Goal: Task Accomplishment & Management: Manage account settings

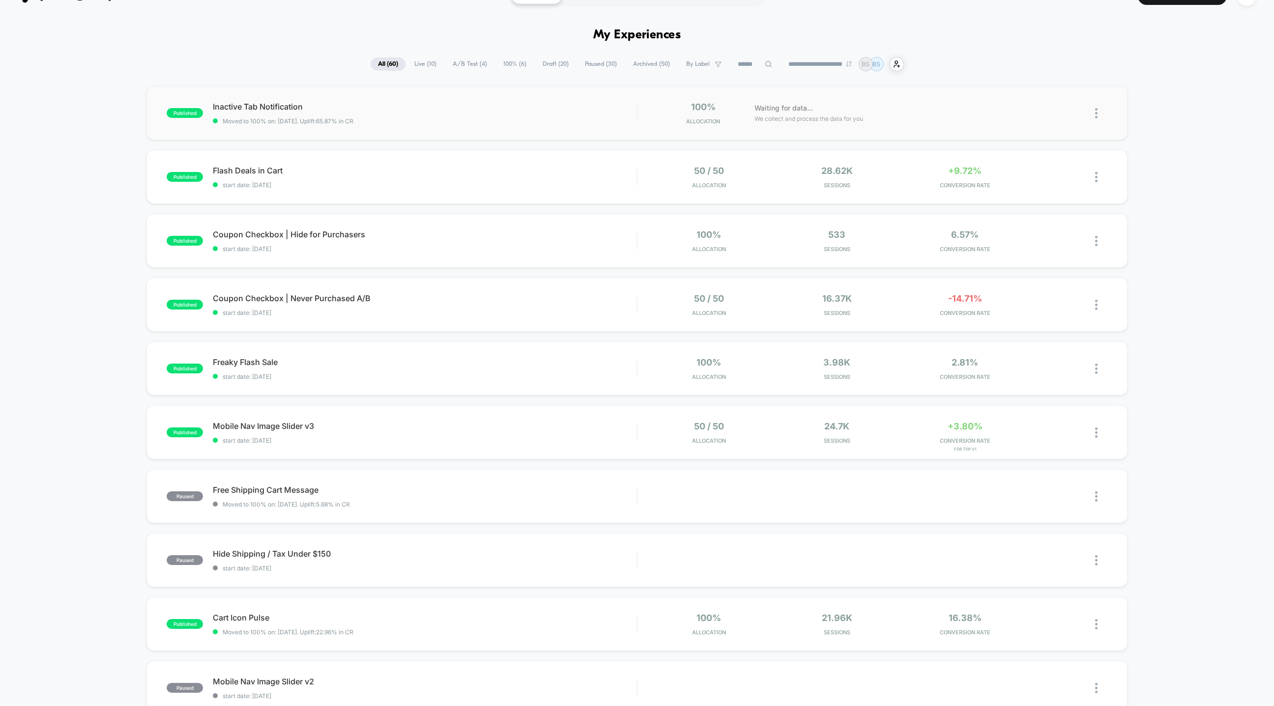
scroll to position [24, 0]
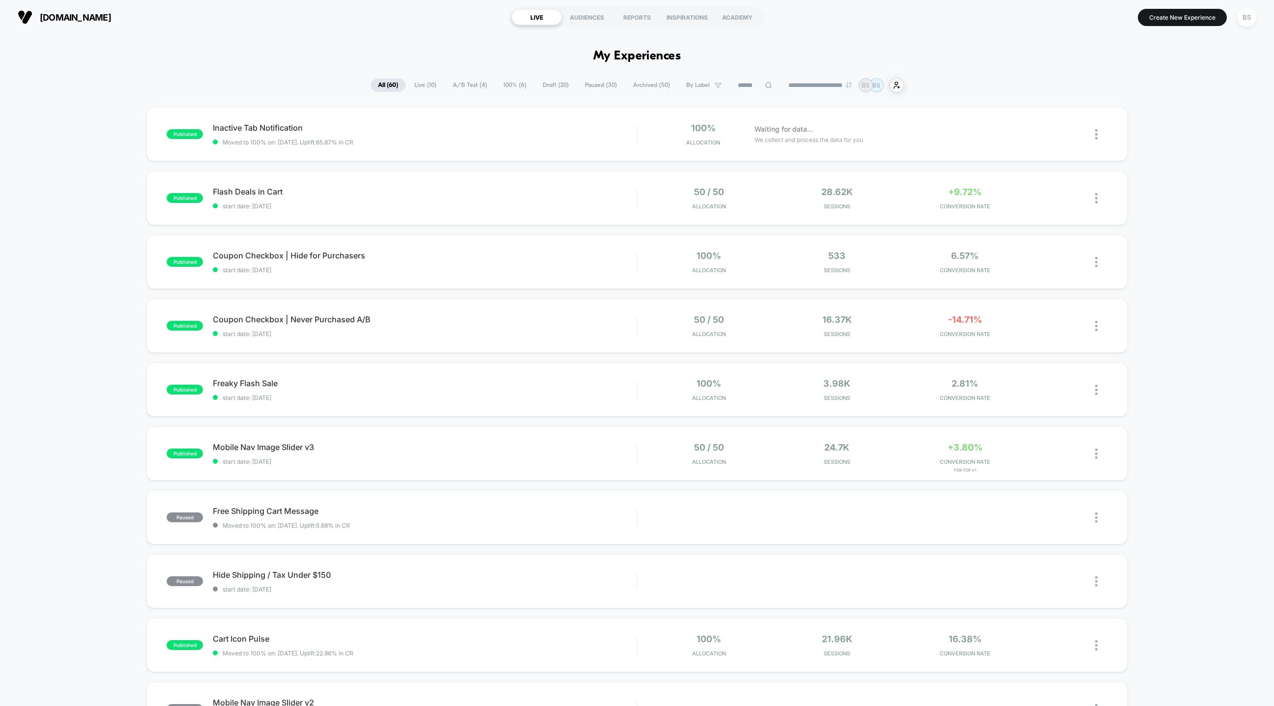
click at [499, 87] on span "100% ( 6 )" at bounding box center [515, 85] width 38 height 13
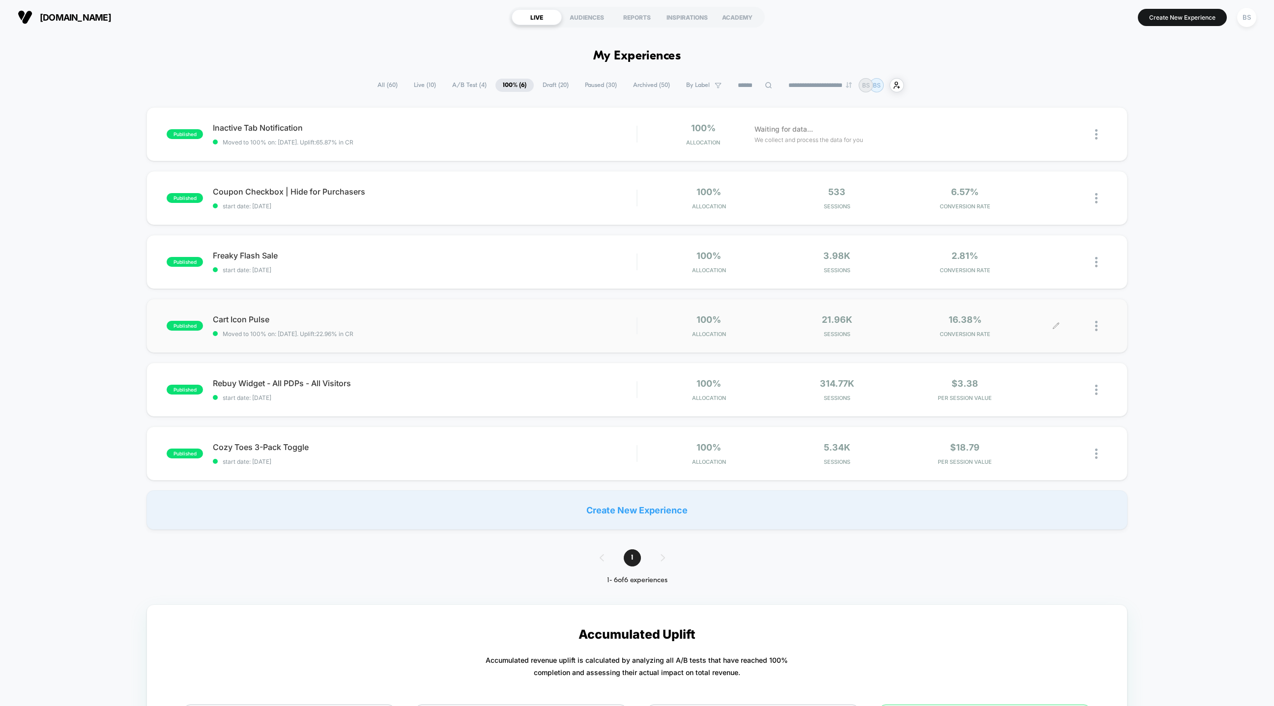
click at [1100, 327] on div at bounding box center [1101, 326] width 12 height 23
click at [1038, 312] on div "Pause" at bounding box center [1046, 315] width 88 height 22
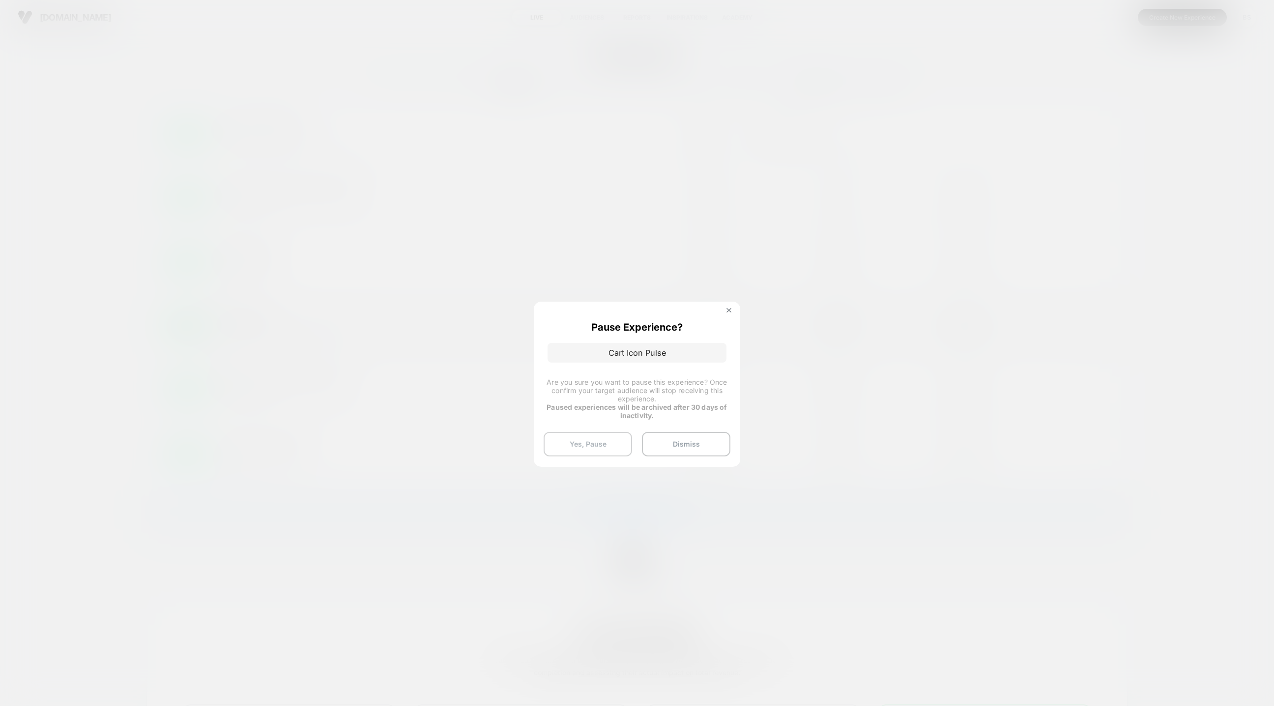
click at [602, 443] on button "Yes, Pause" at bounding box center [588, 444] width 88 height 25
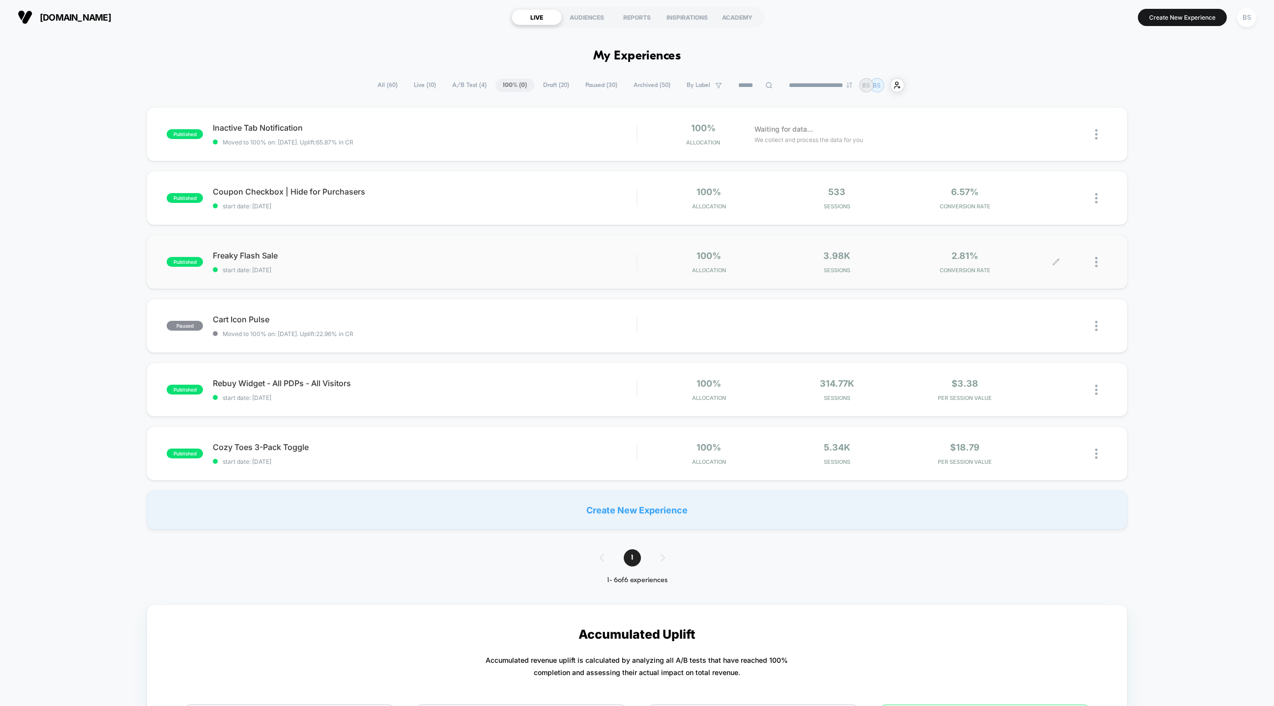
click at [1100, 261] on div at bounding box center [1101, 262] width 12 height 23
click at [1104, 331] on div at bounding box center [1101, 326] width 12 height 22
click at [1026, 318] on div "Start" at bounding box center [1046, 315] width 88 height 22
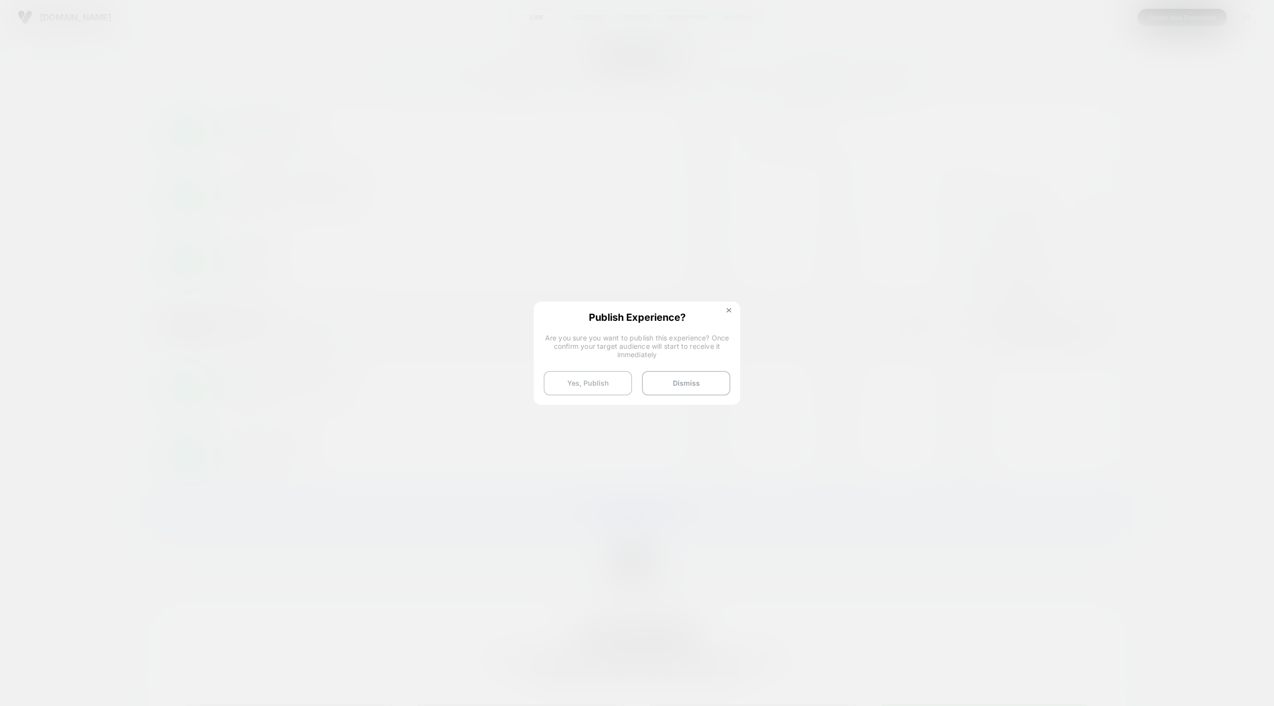
click at [600, 382] on button "Yes, Publish" at bounding box center [588, 383] width 88 height 25
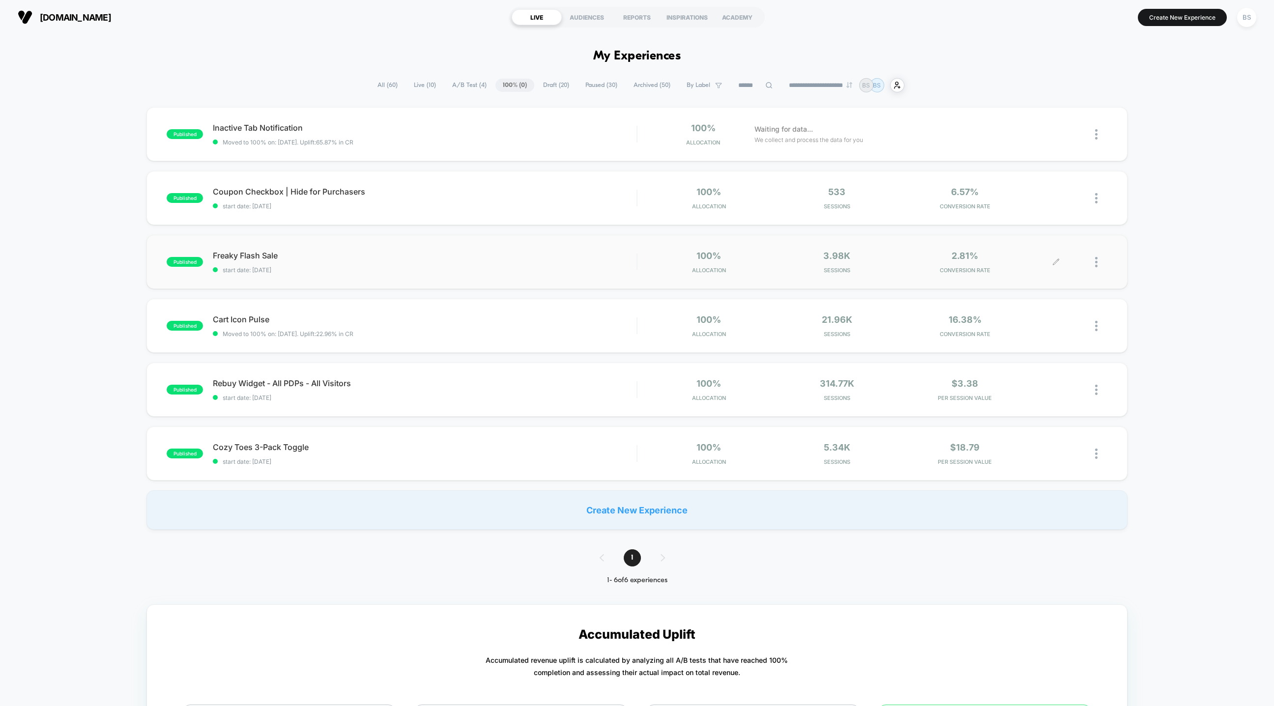
click at [1093, 257] on div at bounding box center [1081, 262] width 51 height 23
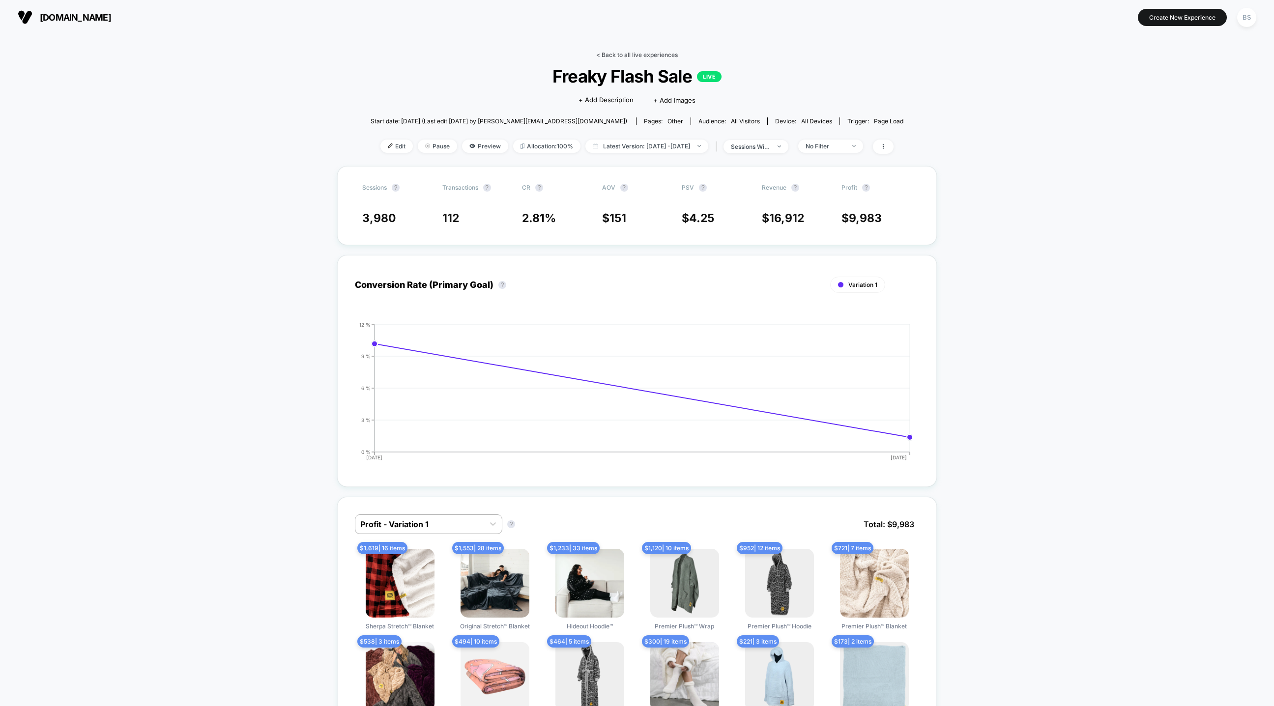
click at [618, 55] on link "< Back to all live experiences" at bounding box center [637, 54] width 82 height 7
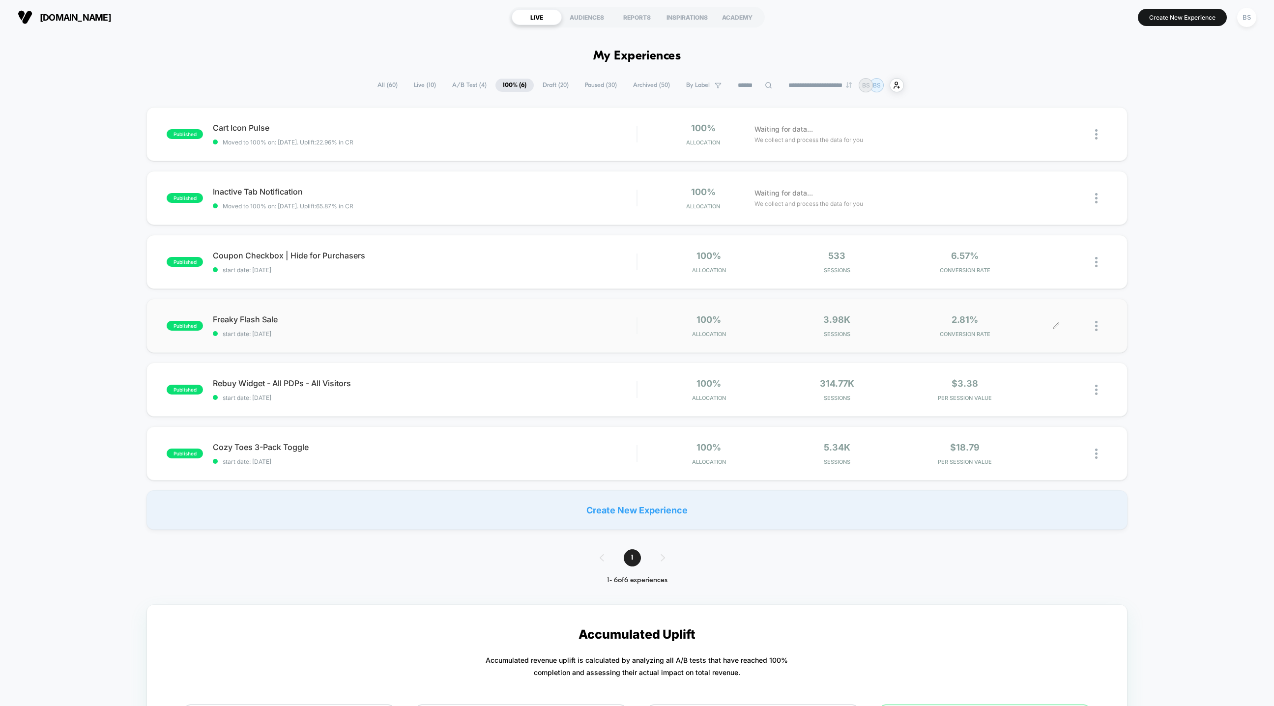
click at [1106, 323] on div at bounding box center [1101, 326] width 12 height 23
click at [1040, 315] on div "Pause" at bounding box center [1046, 315] width 88 height 22
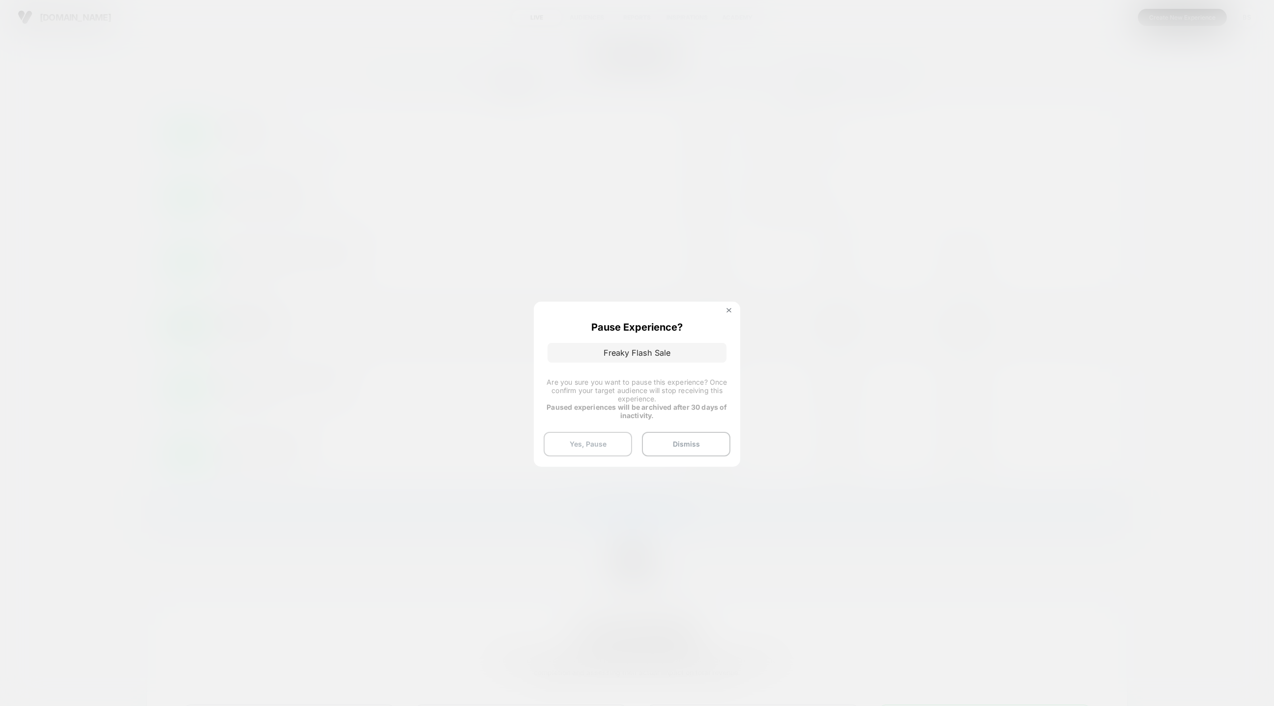
click at [589, 443] on button "Yes, Pause" at bounding box center [588, 444] width 88 height 25
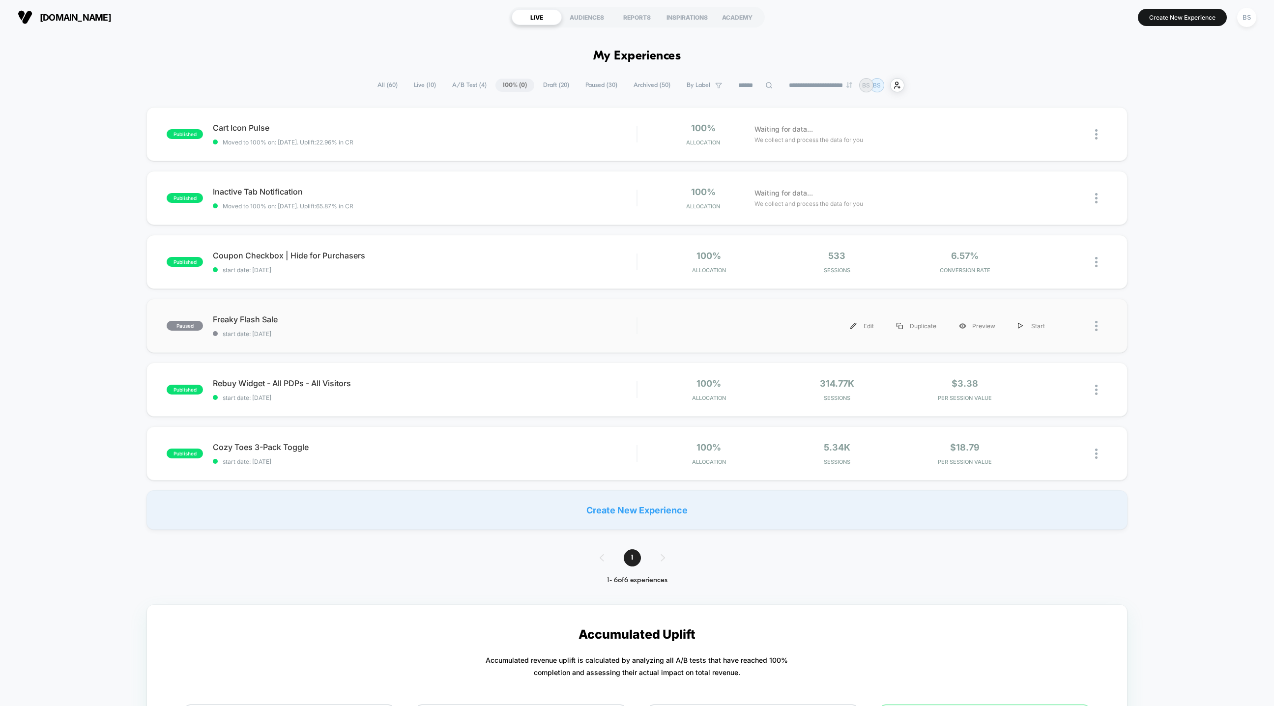
click at [1094, 323] on div at bounding box center [1081, 326] width 51 height 22
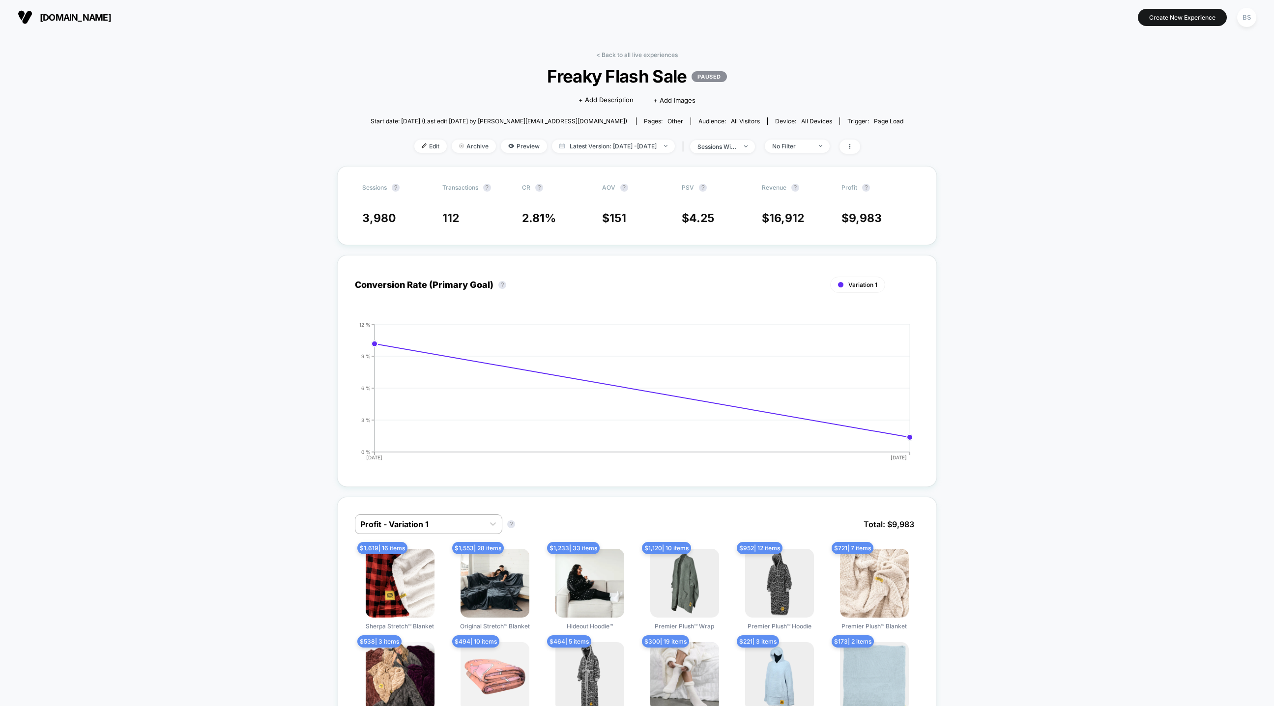
click at [617, 61] on div "< Back to all live experiences Freaky Flash Sale PAUSED Click to edit experienc…" at bounding box center [637, 108] width 533 height 115
click at [620, 58] on div "< Back to all live experiences Freaky Flash Sale PAUSED Click to edit experienc…" at bounding box center [637, 108] width 533 height 115
click at [622, 53] on link "< Back to all live experiences" at bounding box center [637, 54] width 82 height 7
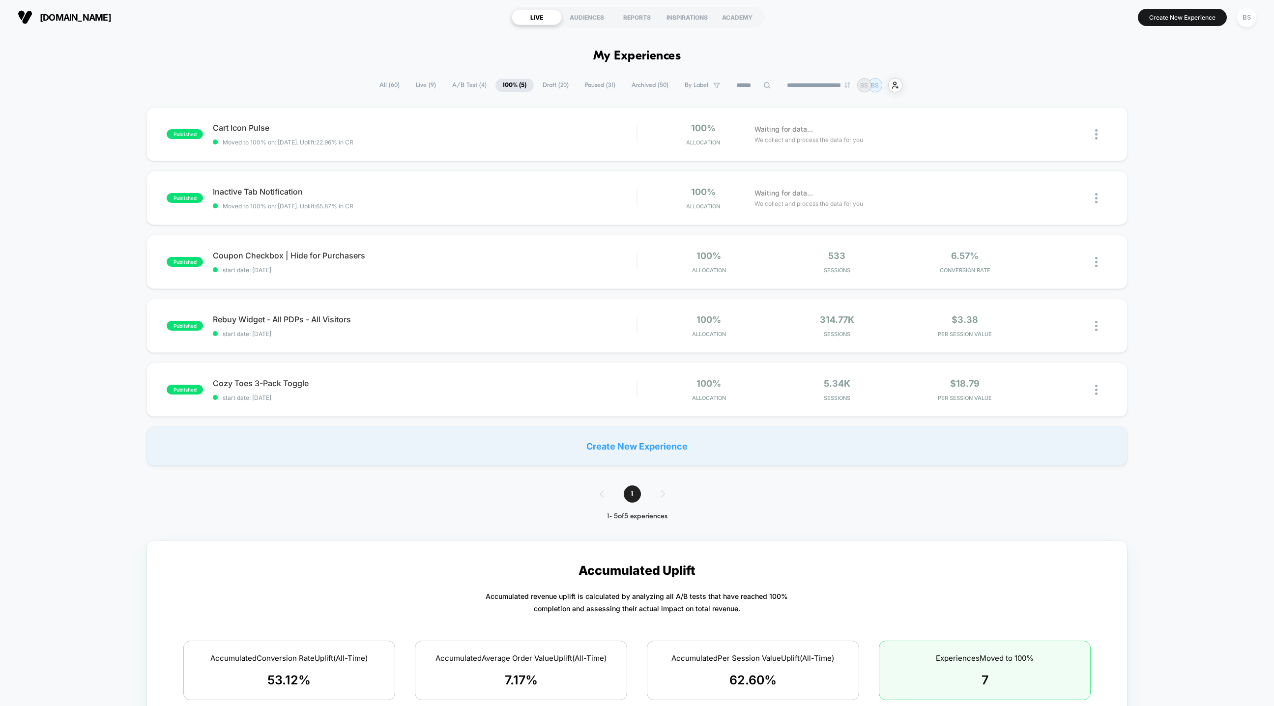
click at [586, 88] on span "Paused ( 31 )" at bounding box center [600, 85] width 45 height 13
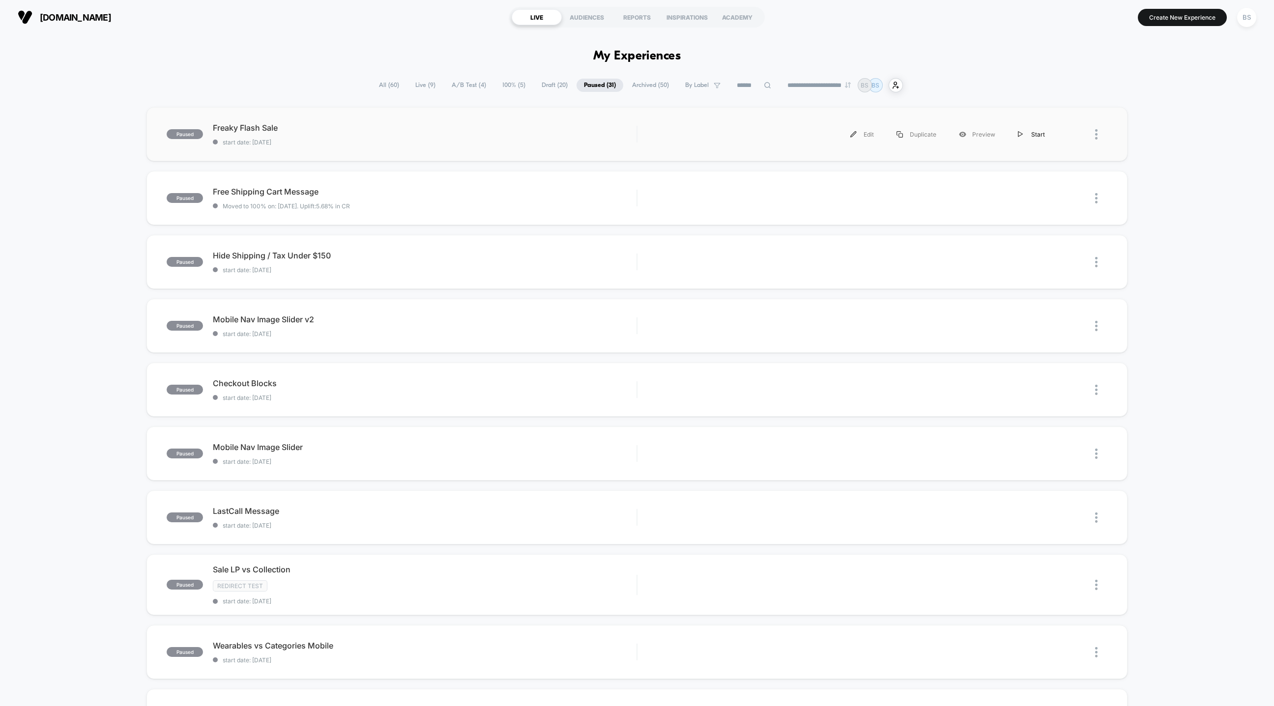
click at [1037, 132] on div "Start" at bounding box center [1032, 134] width 50 height 22
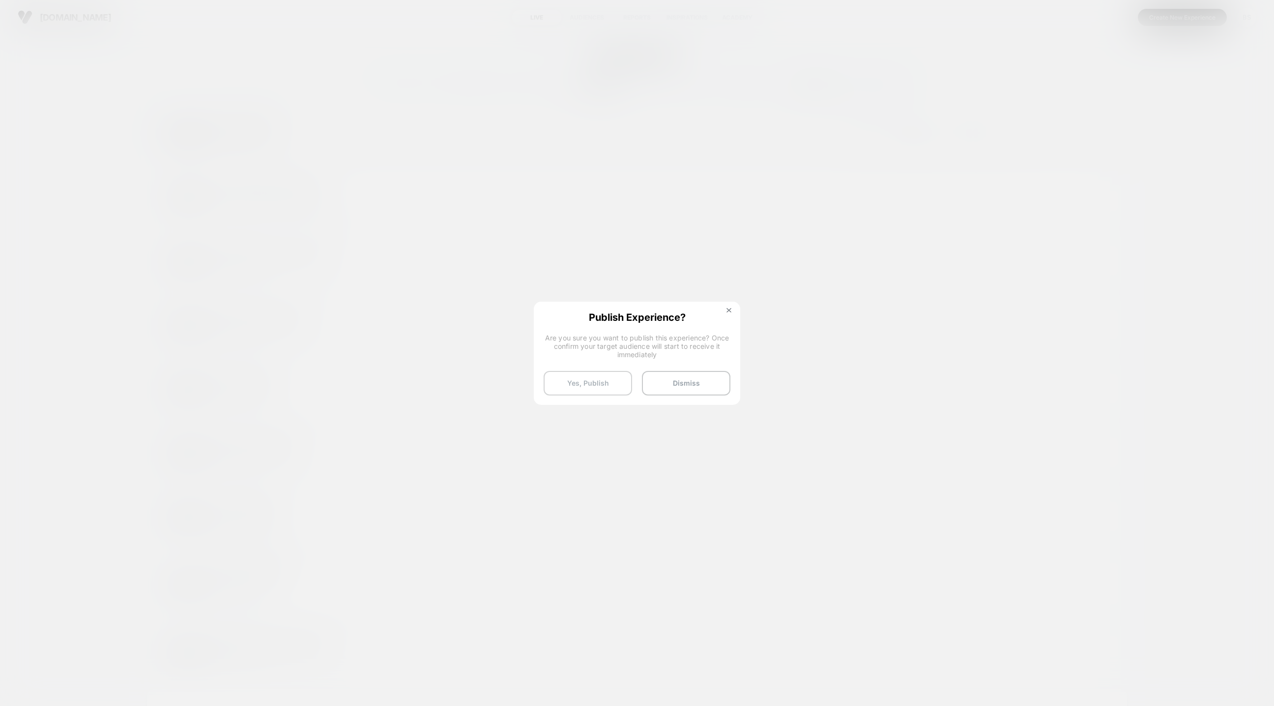
click at [602, 383] on button "Yes, Publish" at bounding box center [588, 383] width 88 height 25
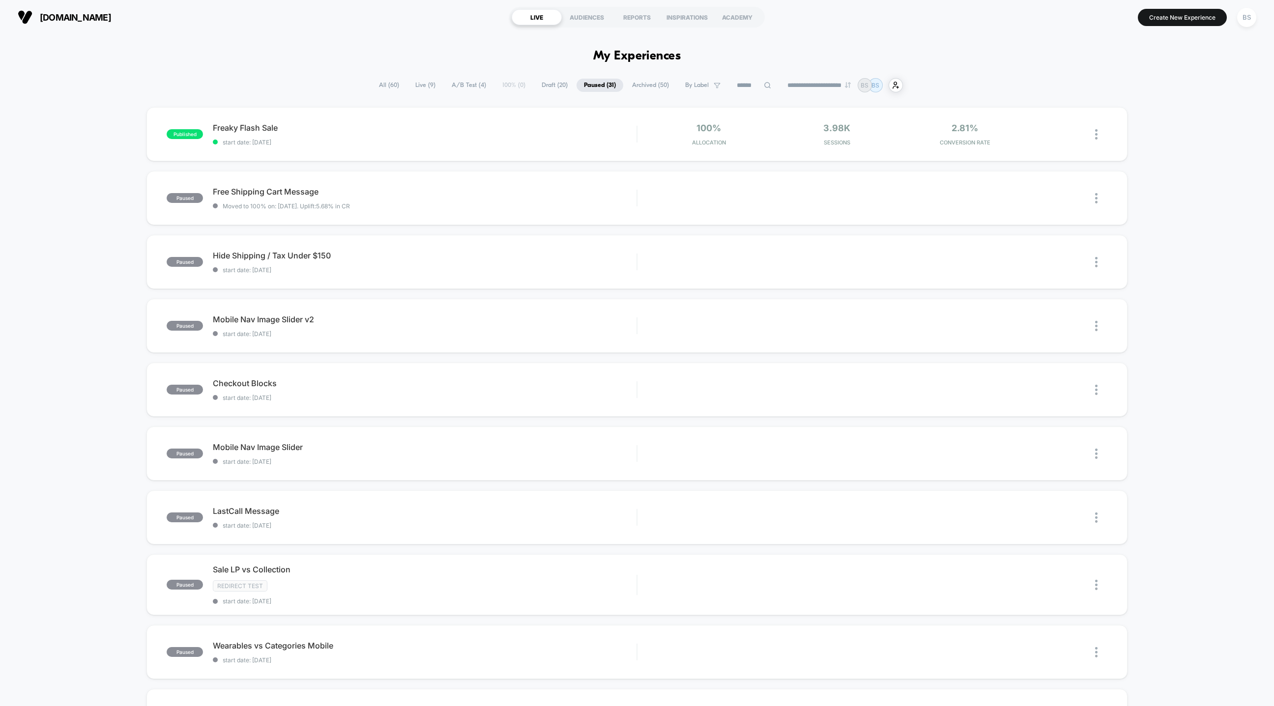
click at [545, 84] on span "Draft ( 20 )" at bounding box center [554, 85] width 41 height 13
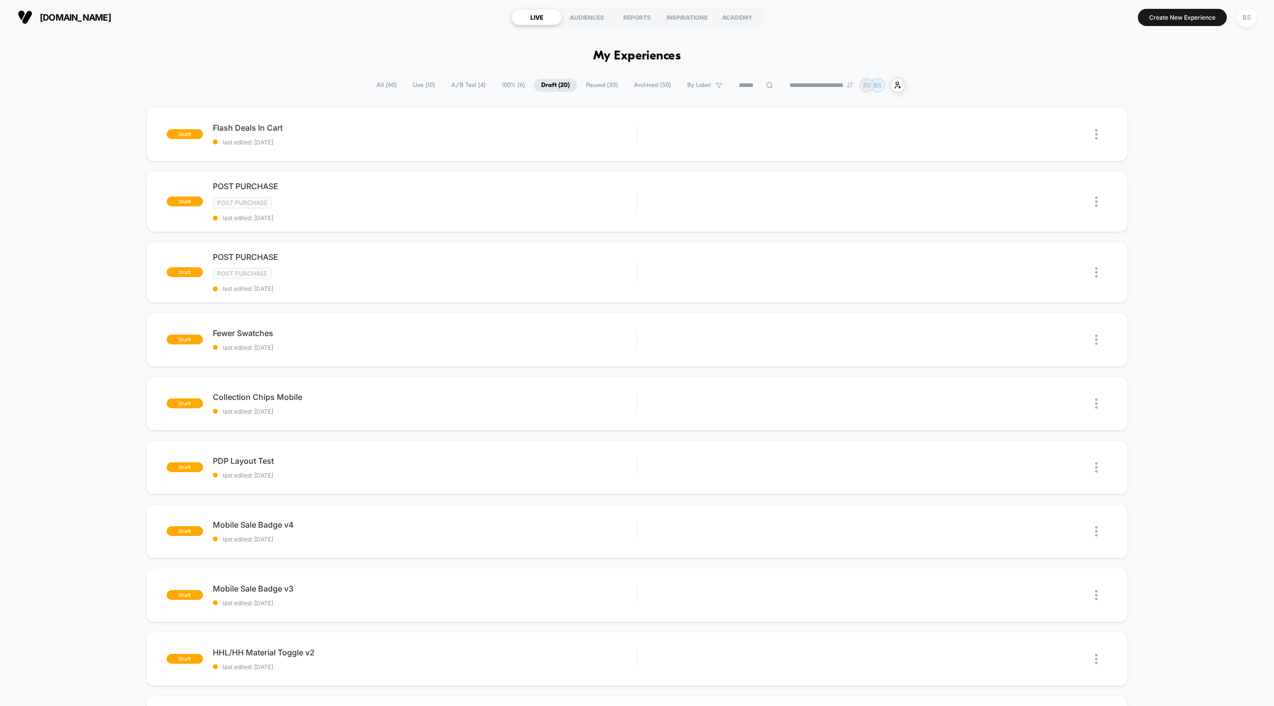
click at [507, 82] on span "100% ( 6 )" at bounding box center [514, 85] width 38 height 13
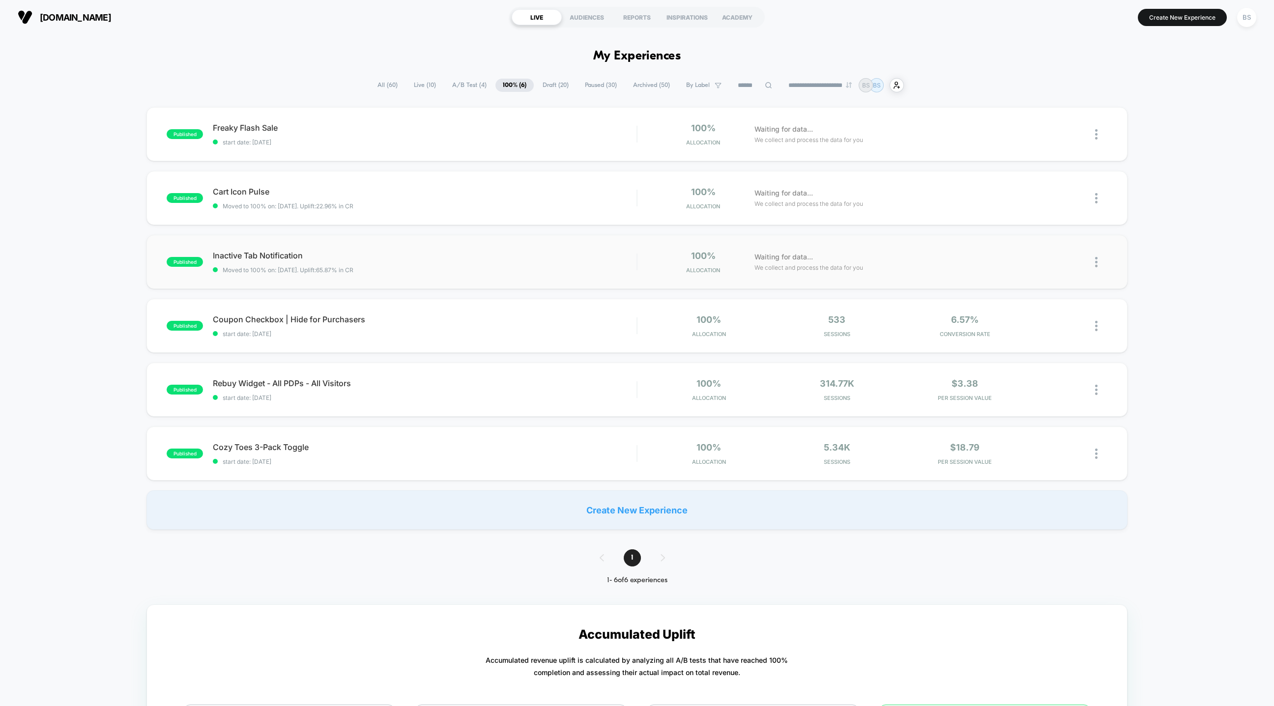
click at [1095, 266] on img at bounding box center [1096, 262] width 2 height 10
click at [1047, 249] on div "Pause" at bounding box center [1046, 251] width 88 height 22
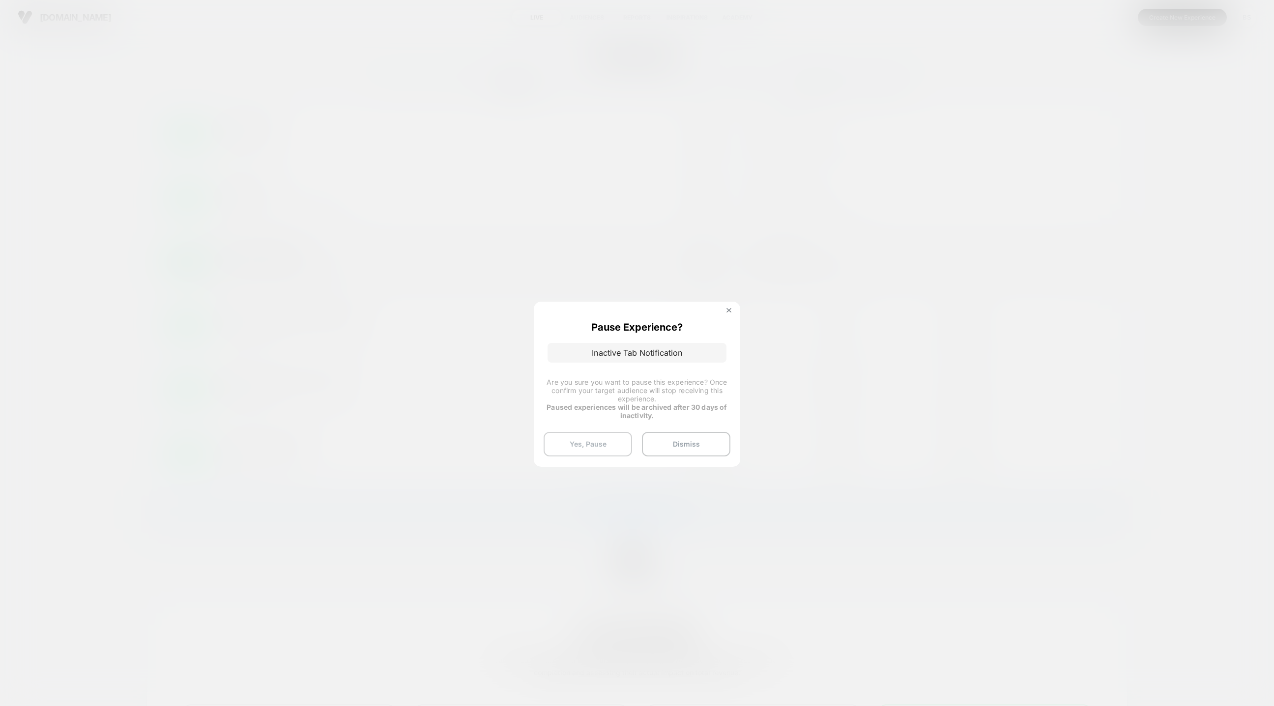
click at [570, 442] on button "Yes, Pause" at bounding box center [588, 444] width 88 height 25
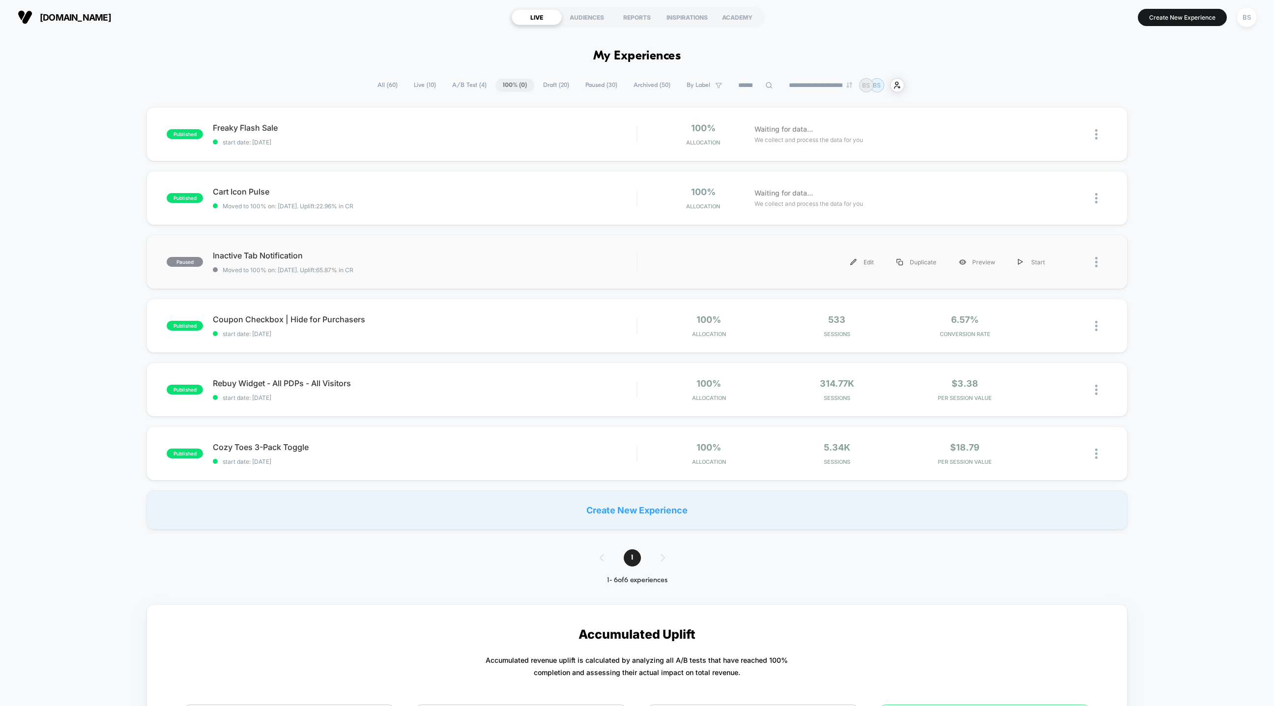
click at [1094, 260] on div at bounding box center [1081, 262] width 51 height 22
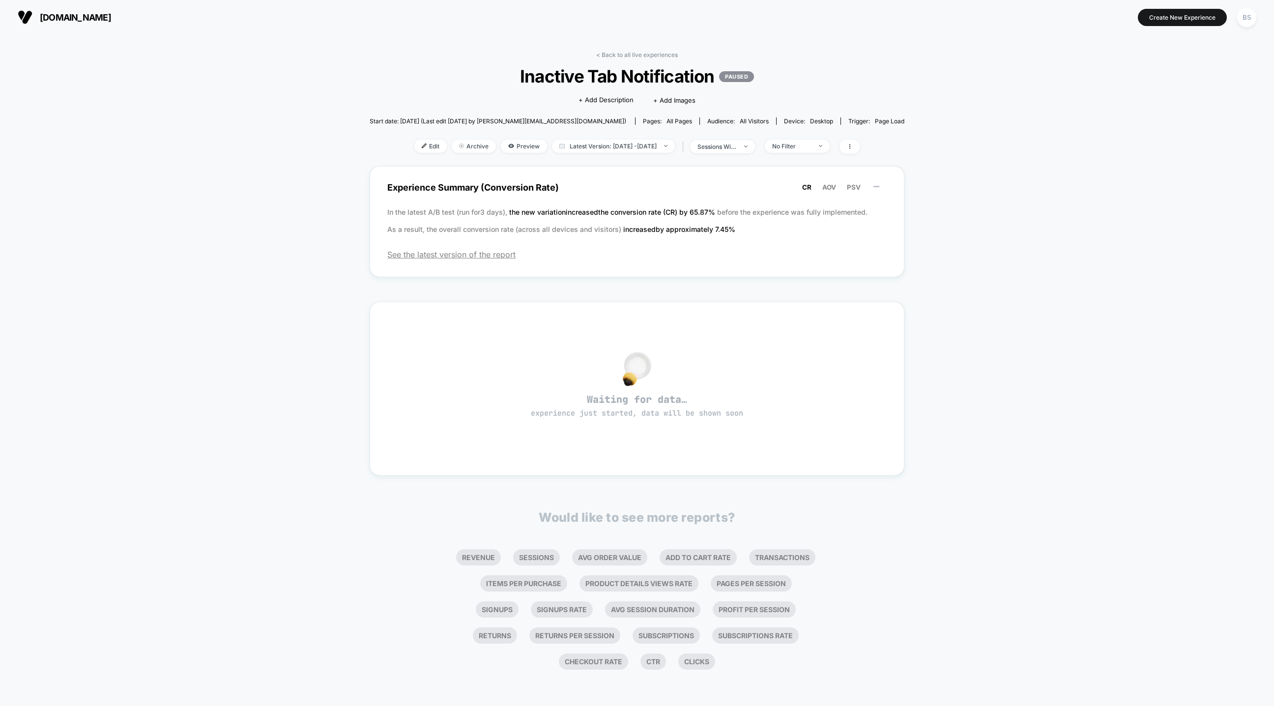
click at [602, 60] on div "< Back to all live experiences Inactive Tab Notification PAUSED Click to edit e…" at bounding box center [637, 108] width 535 height 115
click at [607, 52] on link "< Back to all live experiences" at bounding box center [637, 54] width 82 height 7
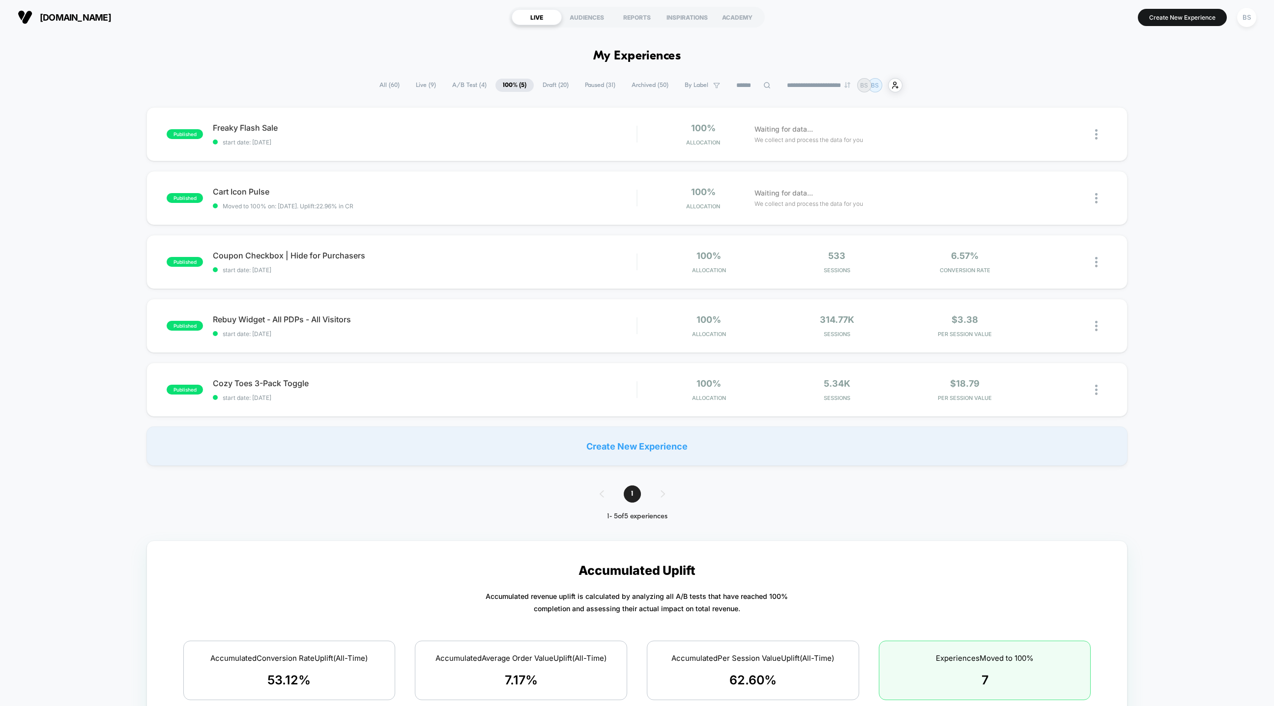
click at [597, 84] on span "Paused ( 31 )" at bounding box center [600, 85] width 45 height 13
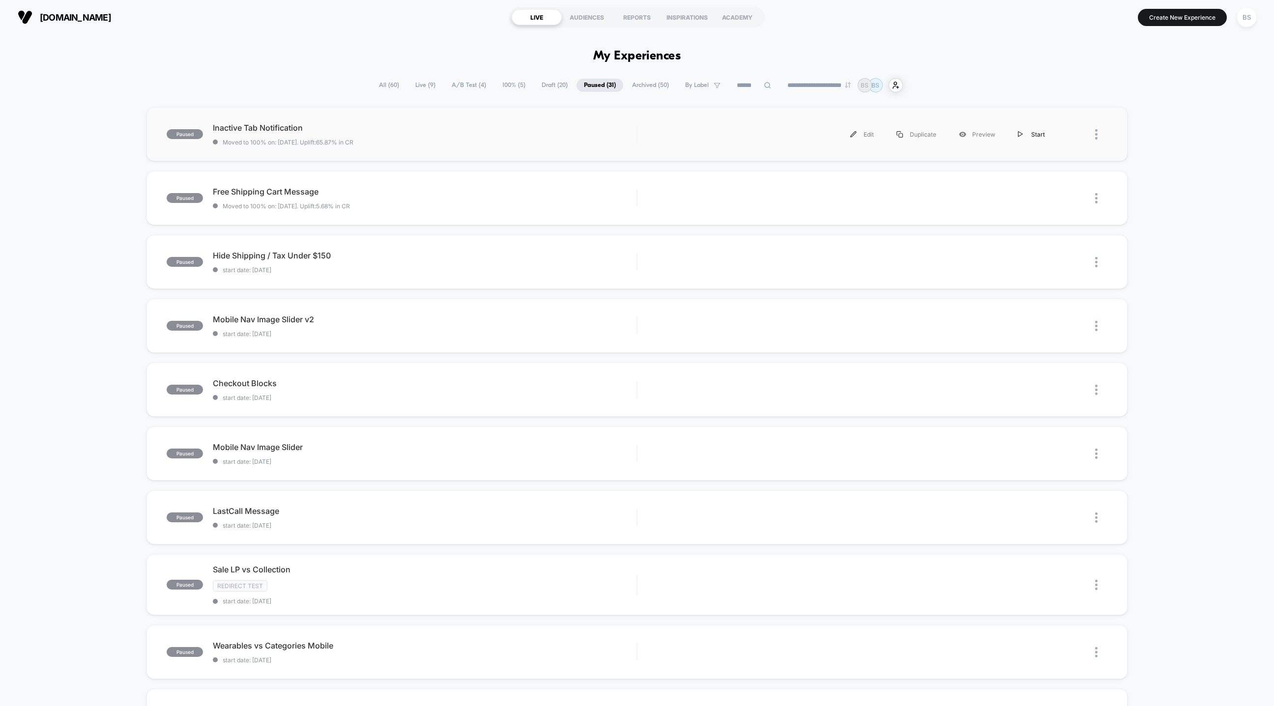
click at [1040, 133] on div "Start" at bounding box center [1032, 134] width 50 height 22
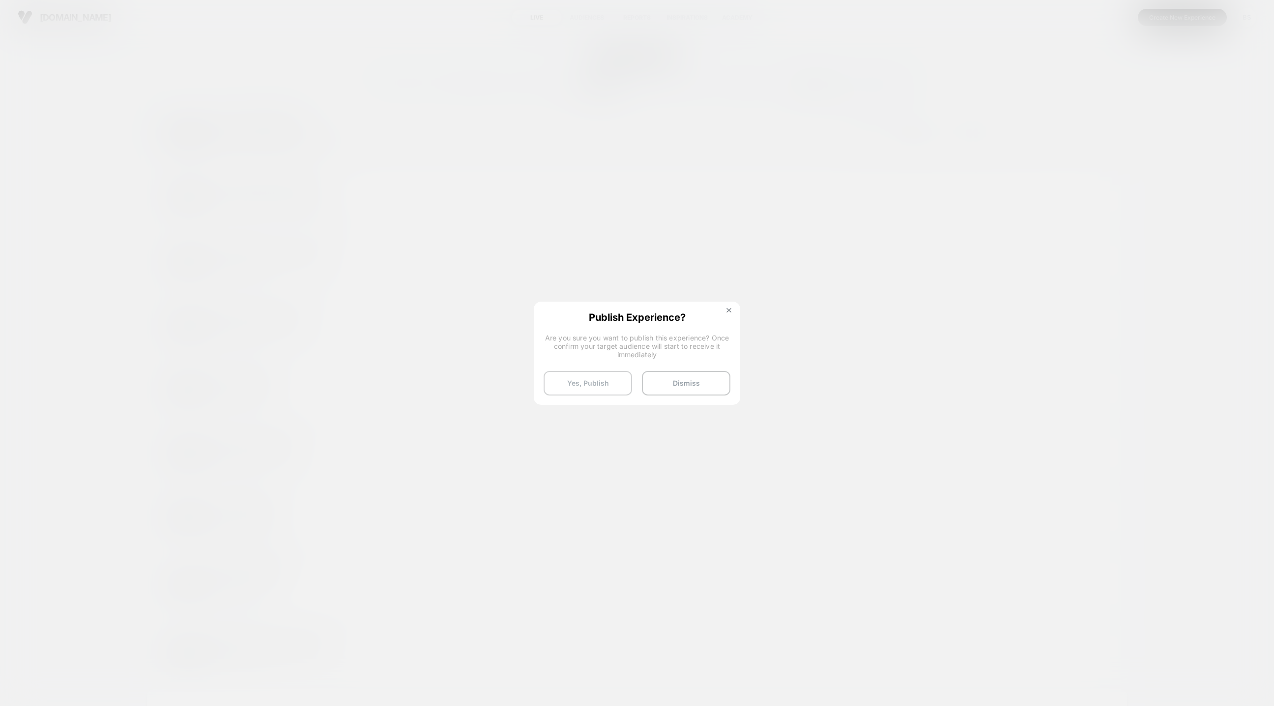
click at [599, 387] on button "Yes, Publish" at bounding box center [588, 383] width 88 height 25
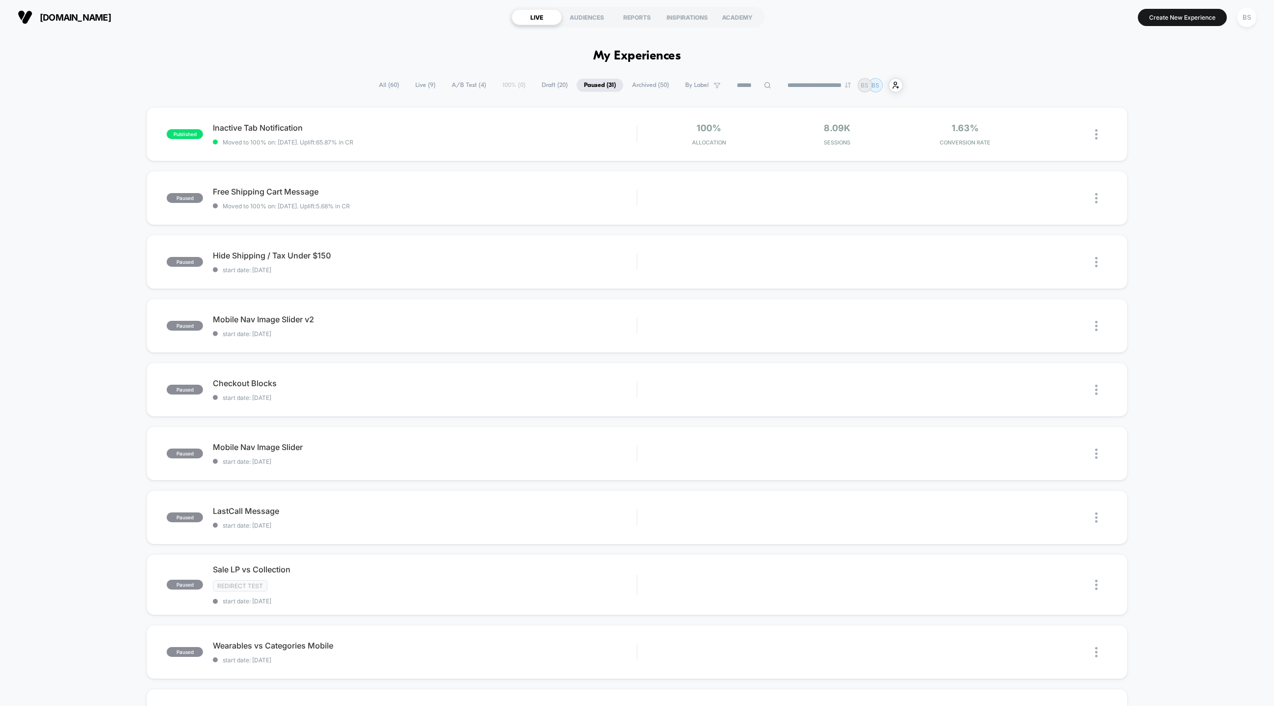
click at [500, 86] on div "**********" at bounding box center [637, 85] width 531 height 14
click at [516, 88] on span "100% ( 6 )" at bounding box center [514, 85] width 38 height 13
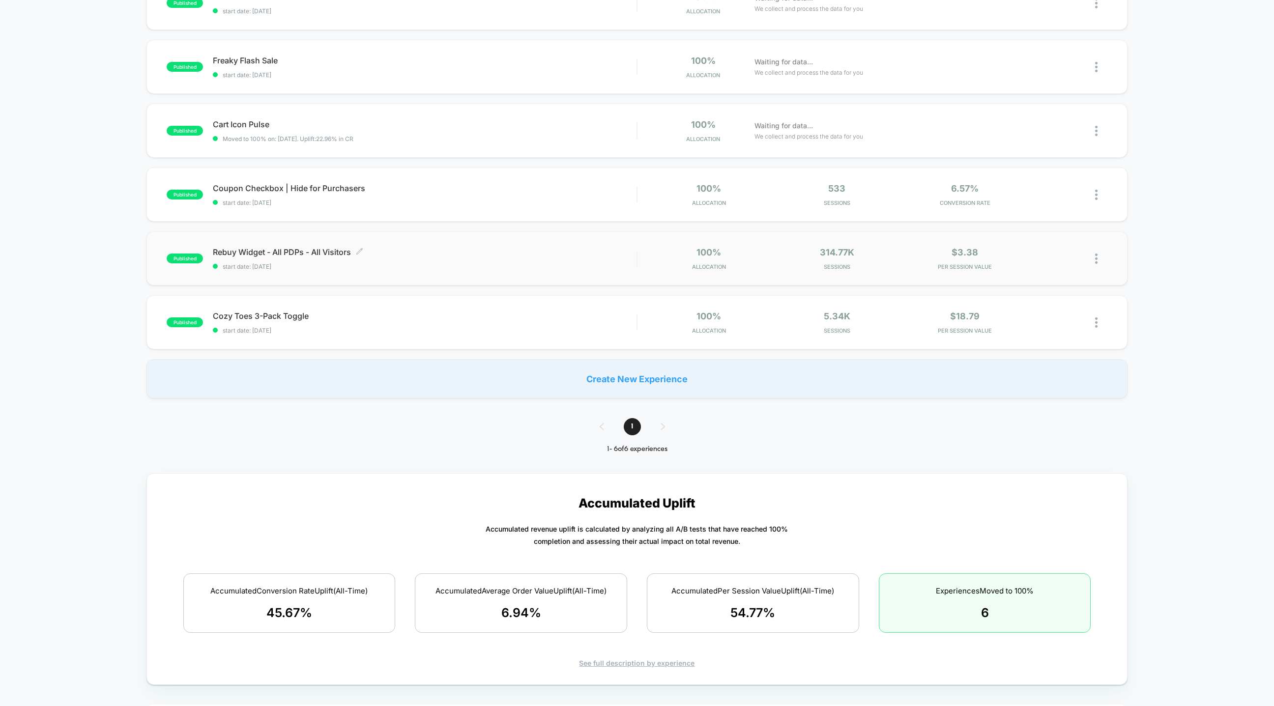
scroll to position [138, 0]
